Goal: Task Accomplishment & Management: Manage account settings

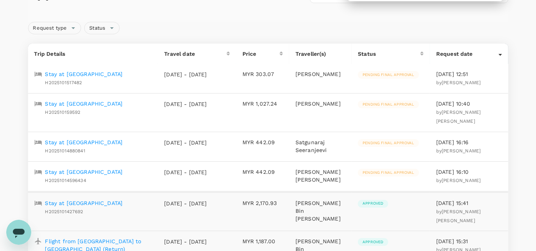
scroll to position [71, 0]
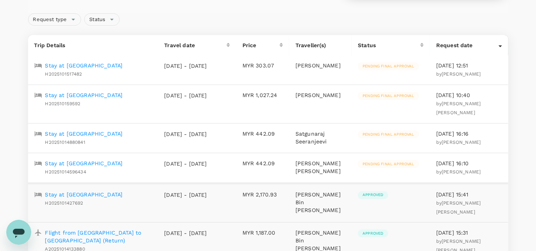
click at [96, 64] on p "Stay at [GEOGRAPHIC_DATA]" at bounding box center [84, 66] width 78 height 8
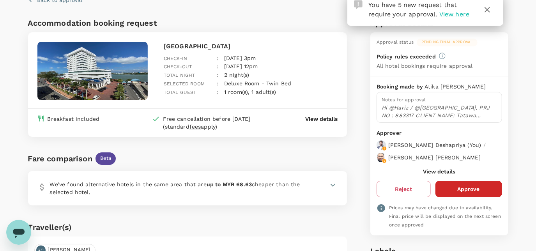
scroll to position [35, 0]
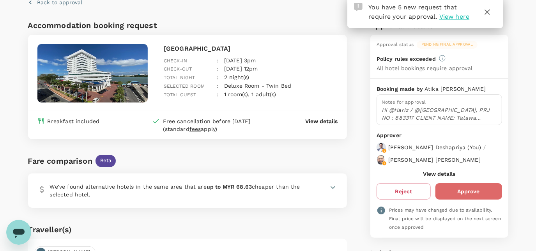
click at [456, 192] on button "Approve" at bounding box center [468, 191] width 67 height 16
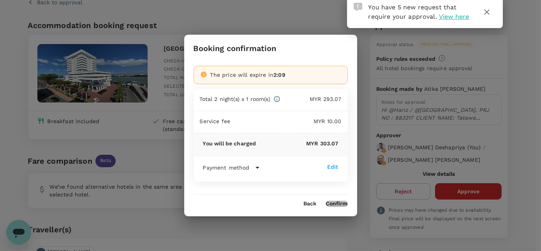
click at [340, 203] on button "Confirm" at bounding box center [337, 204] width 22 height 6
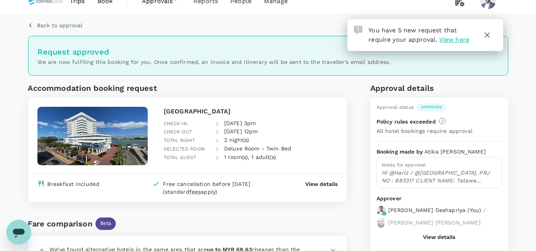
scroll to position [0, 0]
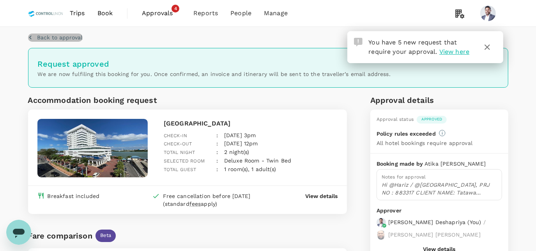
click at [53, 35] on p "Back to approval" at bounding box center [59, 38] width 45 height 8
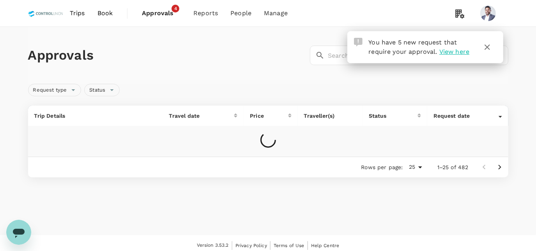
scroll to position [4, 0]
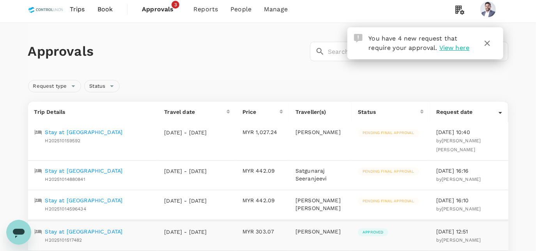
click at [112, 167] on p "Stay at [GEOGRAPHIC_DATA]" at bounding box center [84, 171] width 78 height 8
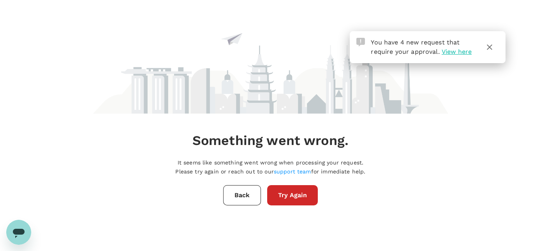
click at [293, 195] on button "Try Again" at bounding box center [292, 195] width 51 height 20
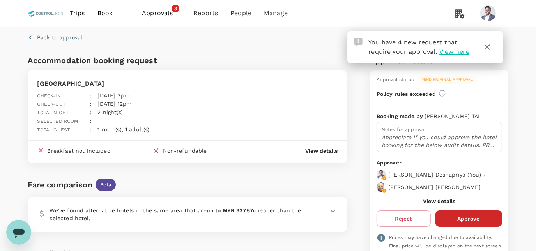
click at [461, 222] on button "Approve" at bounding box center [468, 218] width 67 height 16
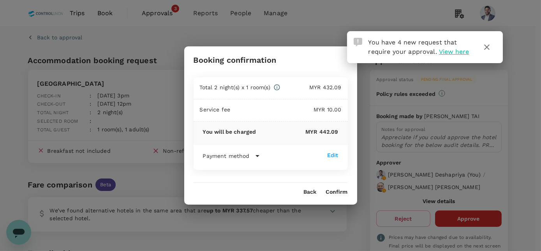
click at [339, 194] on button "Confirm" at bounding box center [337, 192] width 22 height 6
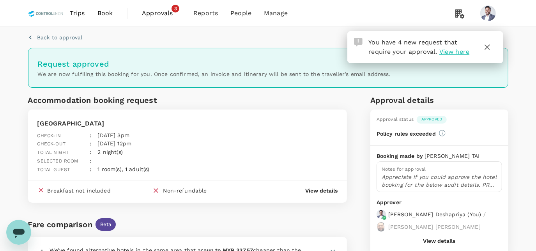
click at [163, 14] on span "Approvals" at bounding box center [161, 13] width 39 height 9
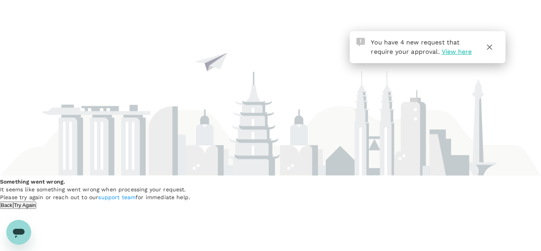
click at [37, 202] on button "Try Again" at bounding box center [24, 205] width 23 height 7
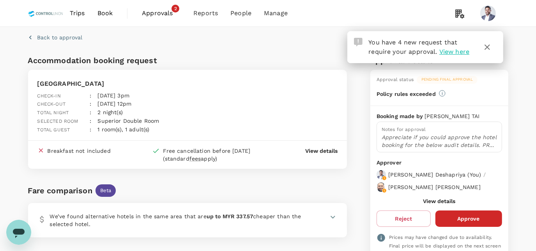
click at [473, 217] on button "Approve" at bounding box center [468, 218] width 67 height 16
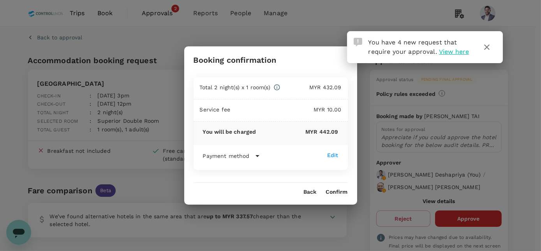
click at [344, 192] on button "Confirm" at bounding box center [337, 192] width 22 height 6
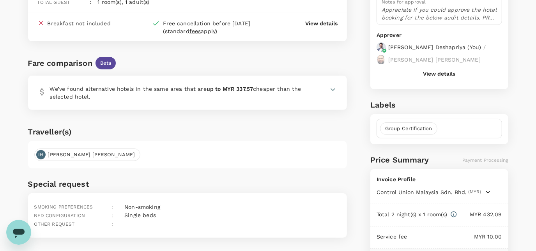
scroll to position [177, 0]
